Goal: Transaction & Acquisition: Purchase product/service

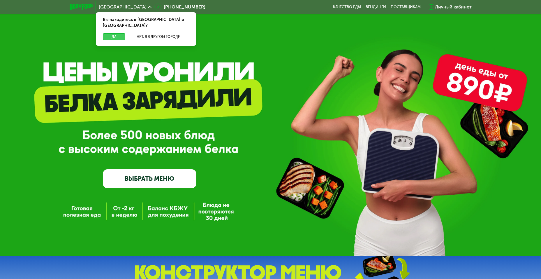
click at [115, 33] on button "Да" at bounding box center [114, 36] width 22 height 7
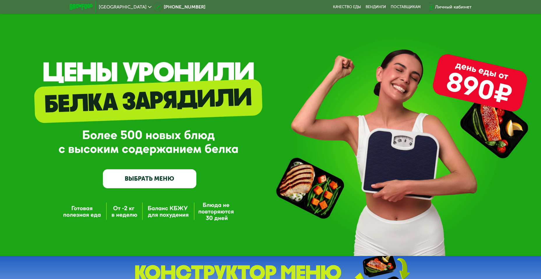
click at [154, 187] on link "ВЫБРАТЬ МЕНЮ" at bounding box center [150, 178] width 94 height 19
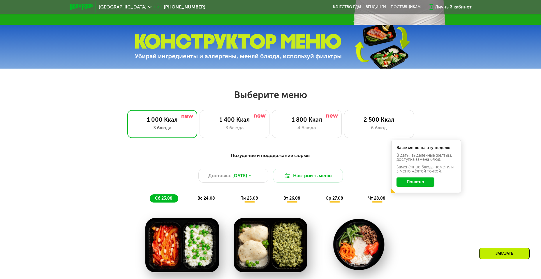
scroll to position [308, 0]
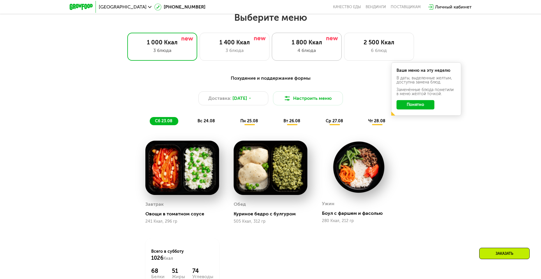
click at [281, 46] on div "1 800 Ккал" at bounding box center [307, 42] width 58 height 7
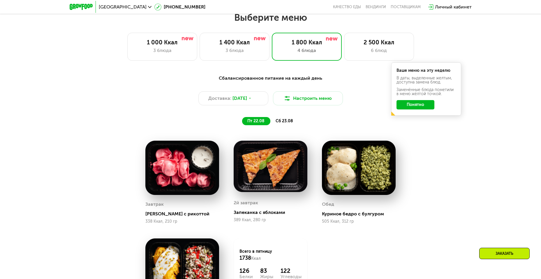
click at [409, 105] on button "Понятно" at bounding box center [416, 104] width 38 height 9
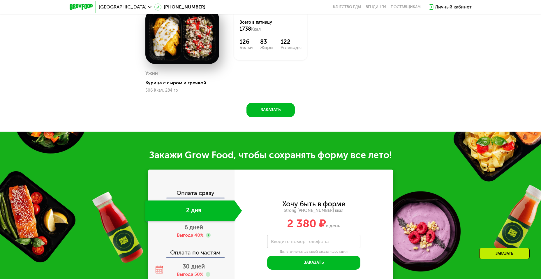
scroll to position [600, 0]
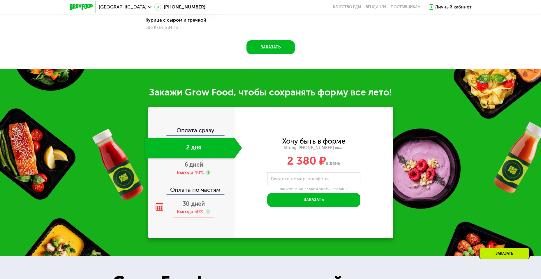
click at [200, 214] on div "Выгода 50%" at bounding box center [190, 211] width 27 height 6
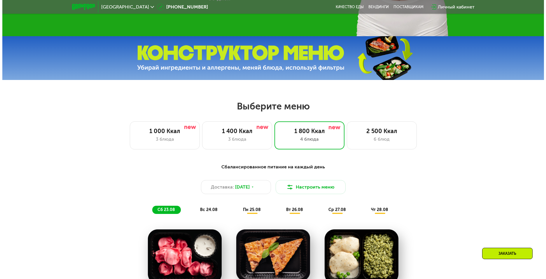
scroll to position [337, 0]
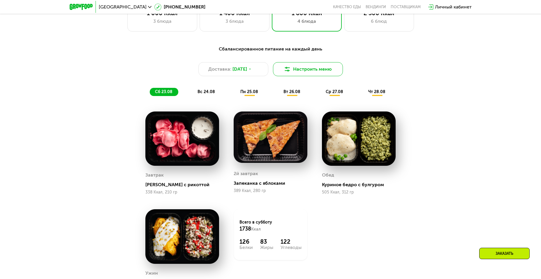
click at [285, 76] on button "Настроить меню" at bounding box center [308, 69] width 70 height 14
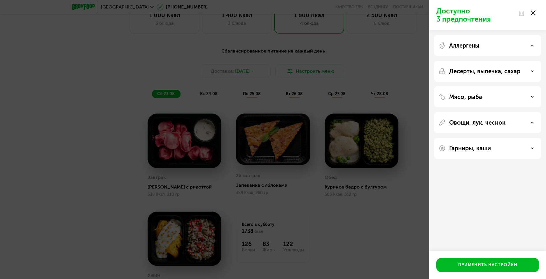
click at [511, 45] on div "Аллергены" at bounding box center [488, 45] width 98 height 7
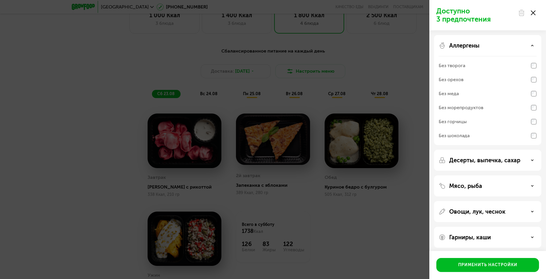
click at [496, 115] on div "Без морепродуктов" at bounding box center [488, 122] width 98 height 14
click at [509, 159] on p "Десерты, выпечка, сахар" at bounding box center [484, 160] width 71 height 7
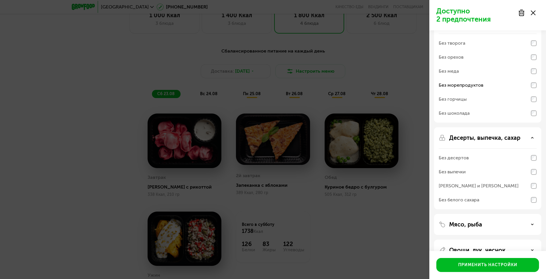
scroll to position [64, 0]
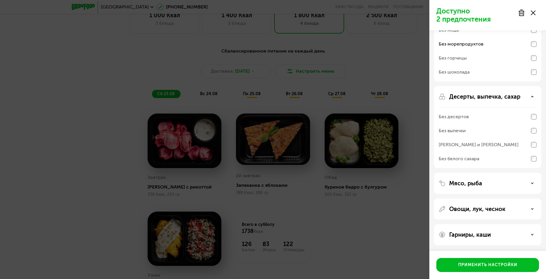
click at [501, 173] on div "Десерты, выпечка, сахар Без десертов Без выпечки Без сэндвичей и круассанов Без…" at bounding box center [487, 183] width 107 height 21
click at [485, 198] on div "Мясо, рыба" at bounding box center [487, 208] width 107 height 21
click at [511, 183] on div "Мясо, рыба" at bounding box center [488, 183] width 98 height 7
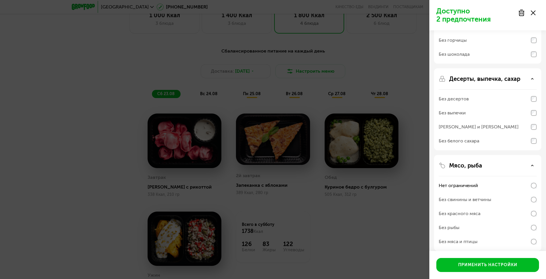
scroll to position [139, 0]
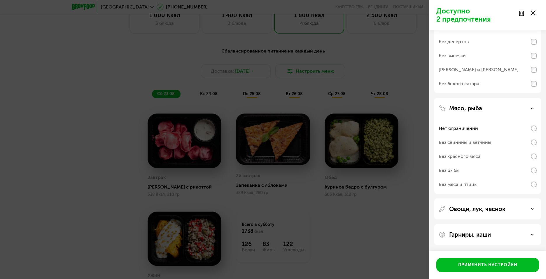
click at [479, 170] on div "Без рыбы" at bounding box center [488, 170] width 98 height 14
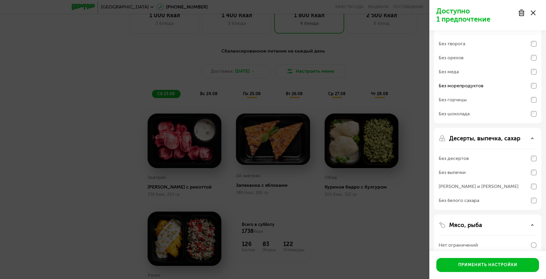
click at [537, 128] on div "Аллергены Без творога Без орехов Без меда Без морепродуктов Без горчицы Без шок…" at bounding box center [487, 169] width 107 height 82
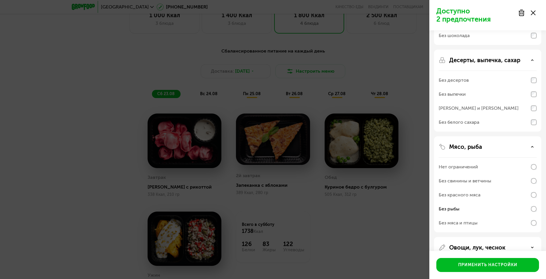
scroll to position [139, 0]
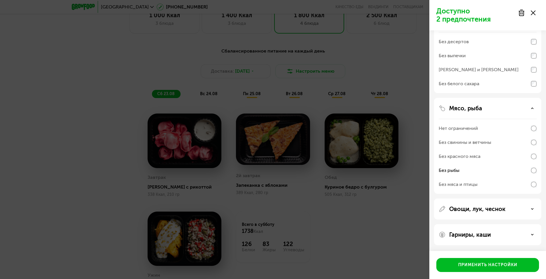
click at [503, 224] on div "Овощи, лук, чеснок" at bounding box center [487, 234] width 107 height 21
click at [531, 211] on div "Овощи, лук, чеснок" at bounding box center [488, 208] width 98 height 7
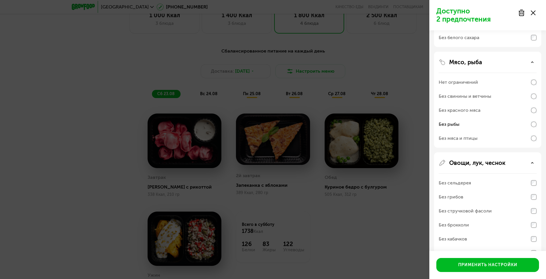
scroll to position [241, 0]
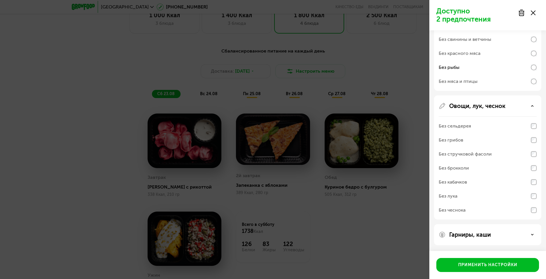
click at [523, 231] on div "Гарниры, каши" at bounding box center [487, 234] width 107 height 21
click at [534, 235] on div "Гарниры, каши" at bounding box center [488, 234] width 98 height 7
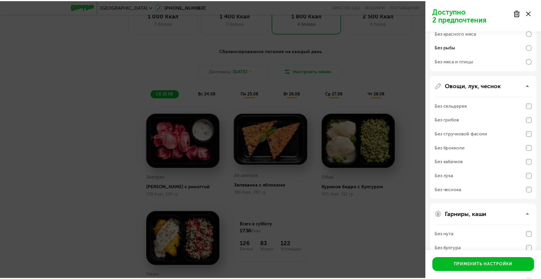
scroll to position [316, 0]
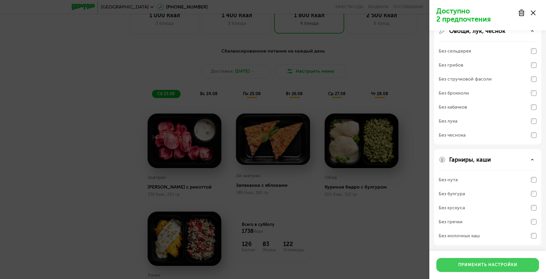
click at [518, 264] on button "Применить настройки" at bounding box center [487, 265] width 103 height 14
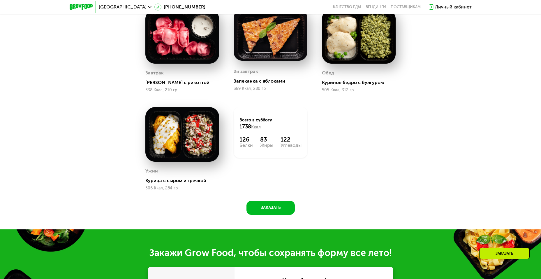
scroll to position [308, 0]
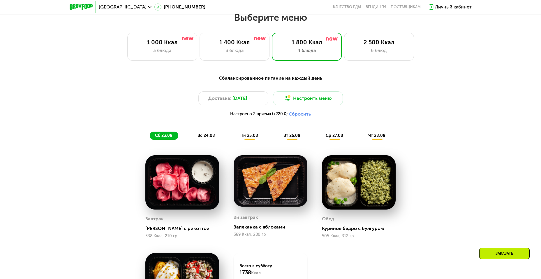
click at [297, 116] on button "Сбросить" at bounding box center [300, 114] width 22 height 6
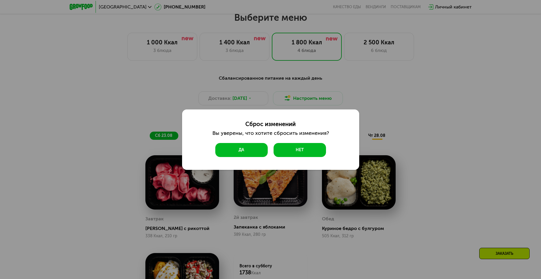
click at [261, 153] on button "Да" at bounding box center [241, 150] width 52 height 14
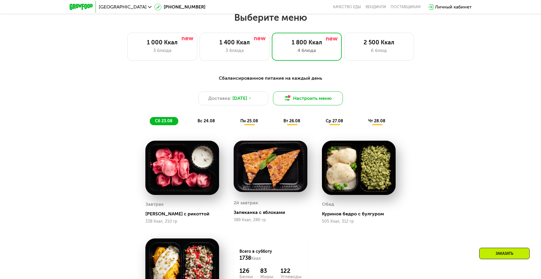
click at [291, 100] on img at bounding box center [287, 98] width 7 height 7
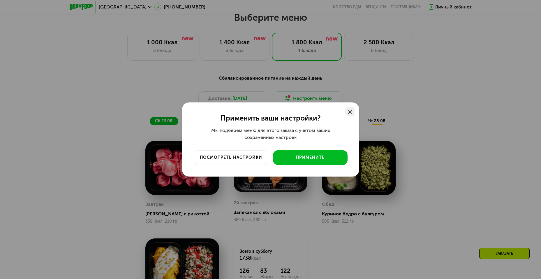
click at [348, 111] on div at bounding box center [350, 111] width 9 height 9
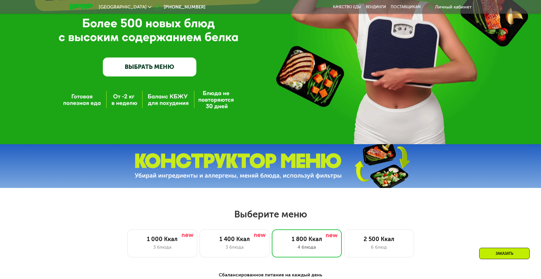
scroll to position [75, 0]
